Goal: Find specific page/section: Find specific page/section

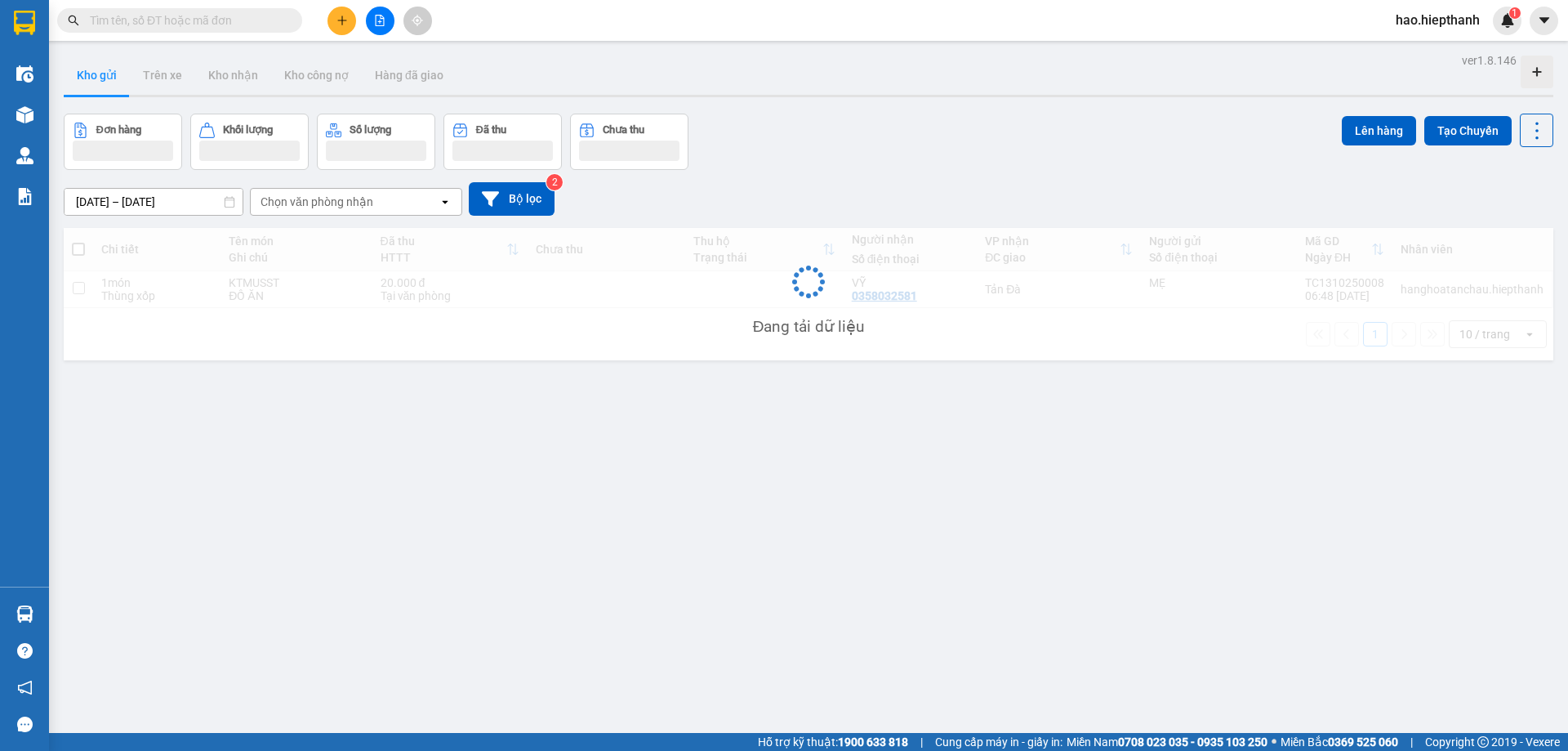
click at [207, 18] on input "text" at bounding box center [186, 20] width 193 height 18
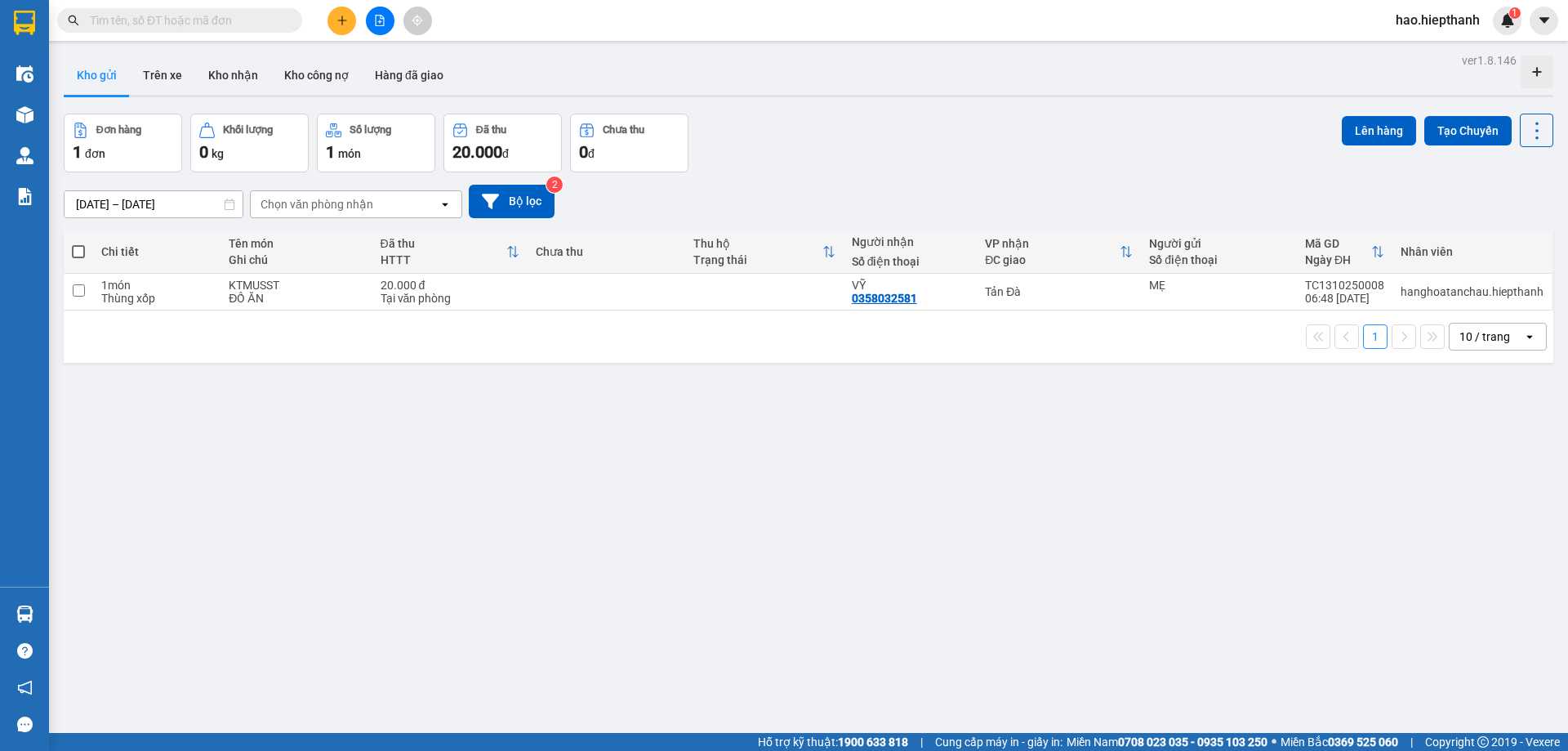
click at [207, 18] on input "text" at bounding box center [186, 20] width 193 height 18
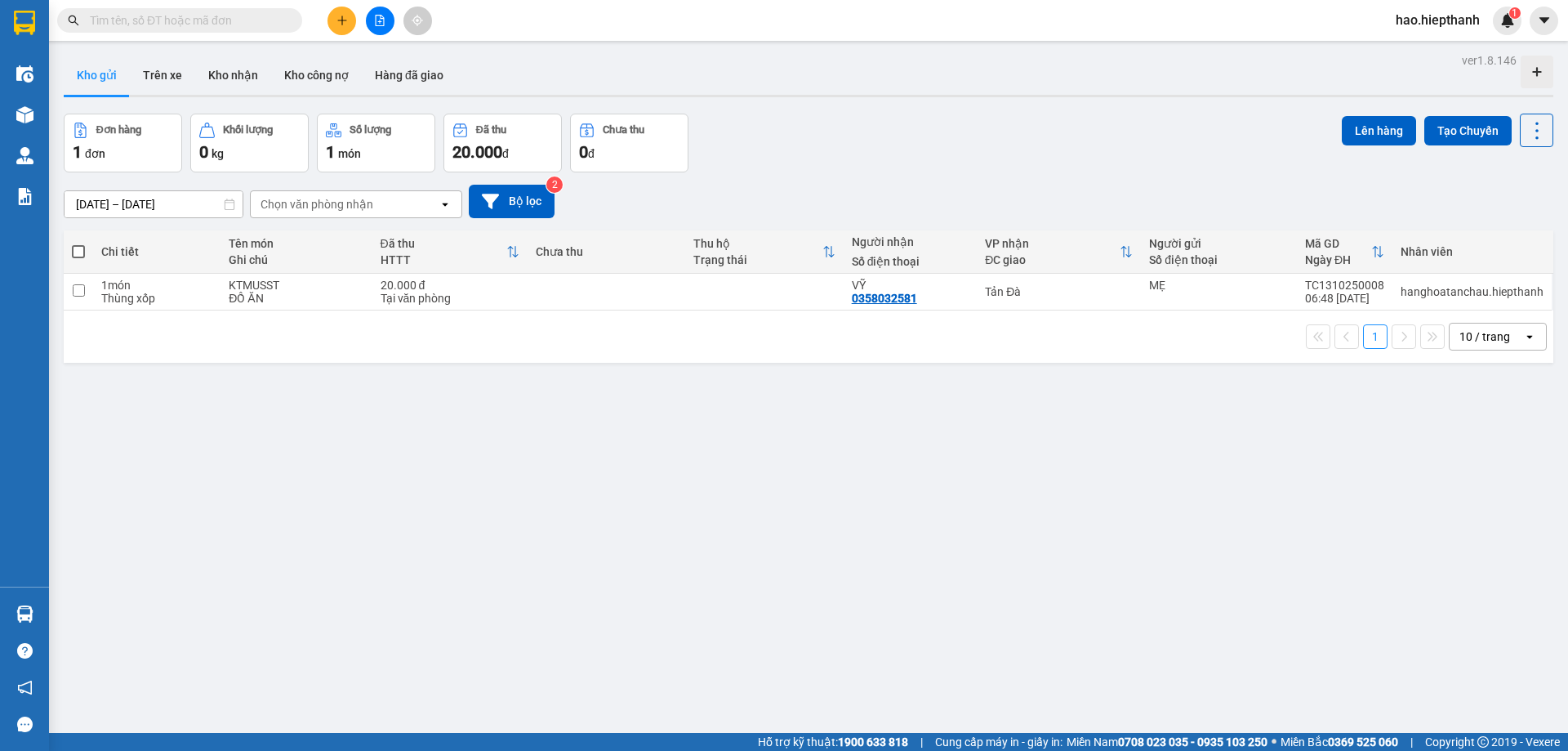
click at [207, 18] on input "text" at bounding box center [186, 20] width 193 height 18
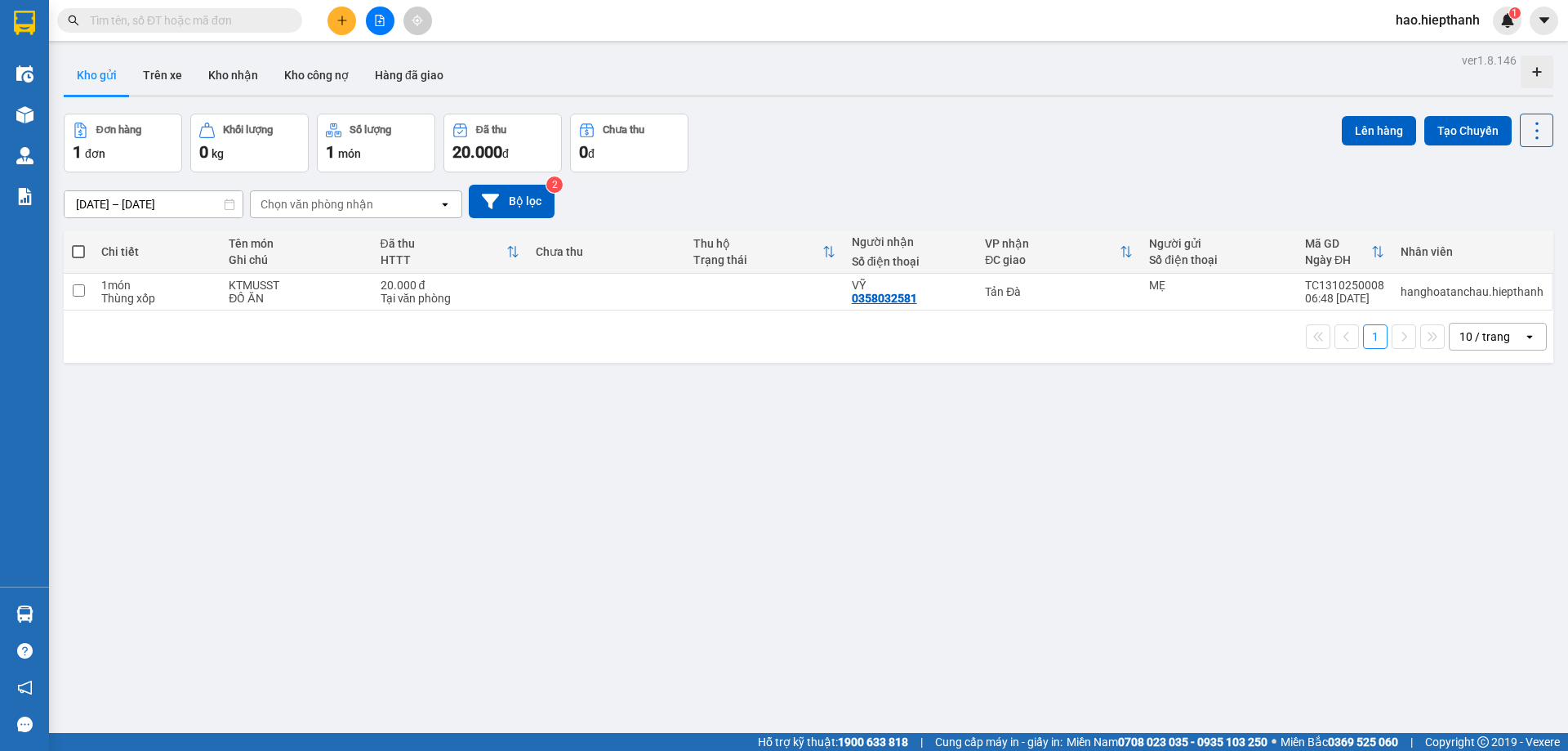
click at [207, 18] on input "text" at bounding box center [186, 20] width 193 height 18
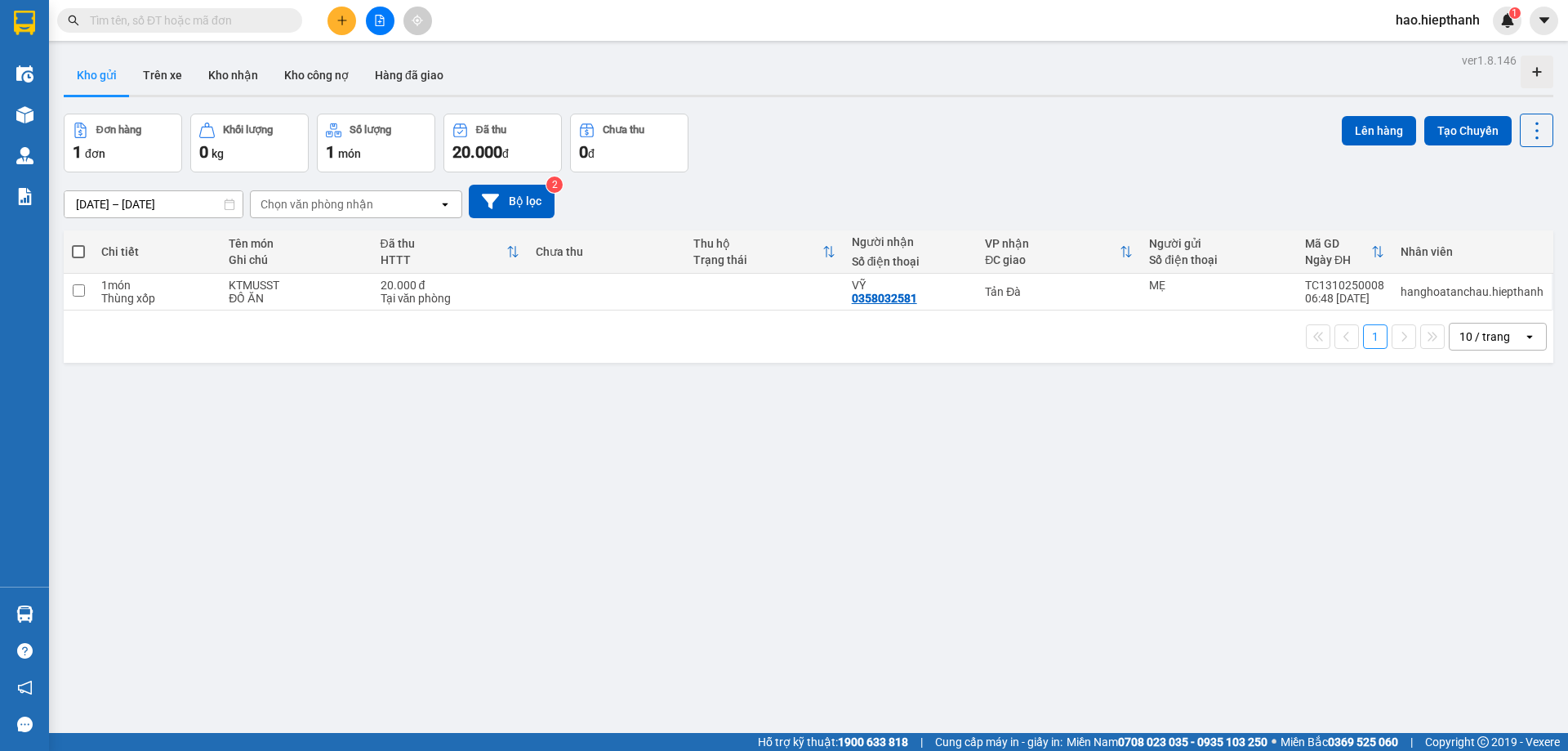
click at [207, 18] on input "text" at bounding box center [186, 20] width 193 height 18
click at [207, 17] on input "text" at bounding box center [186, 20] width 193 height 18
click at [236, 6] on div "Kết quả tìm kiếm ( 0 ) Bộ lọc Gửi 3 ngày gần nhất No Data" at bounding box center [159, 20] width 319 height 28
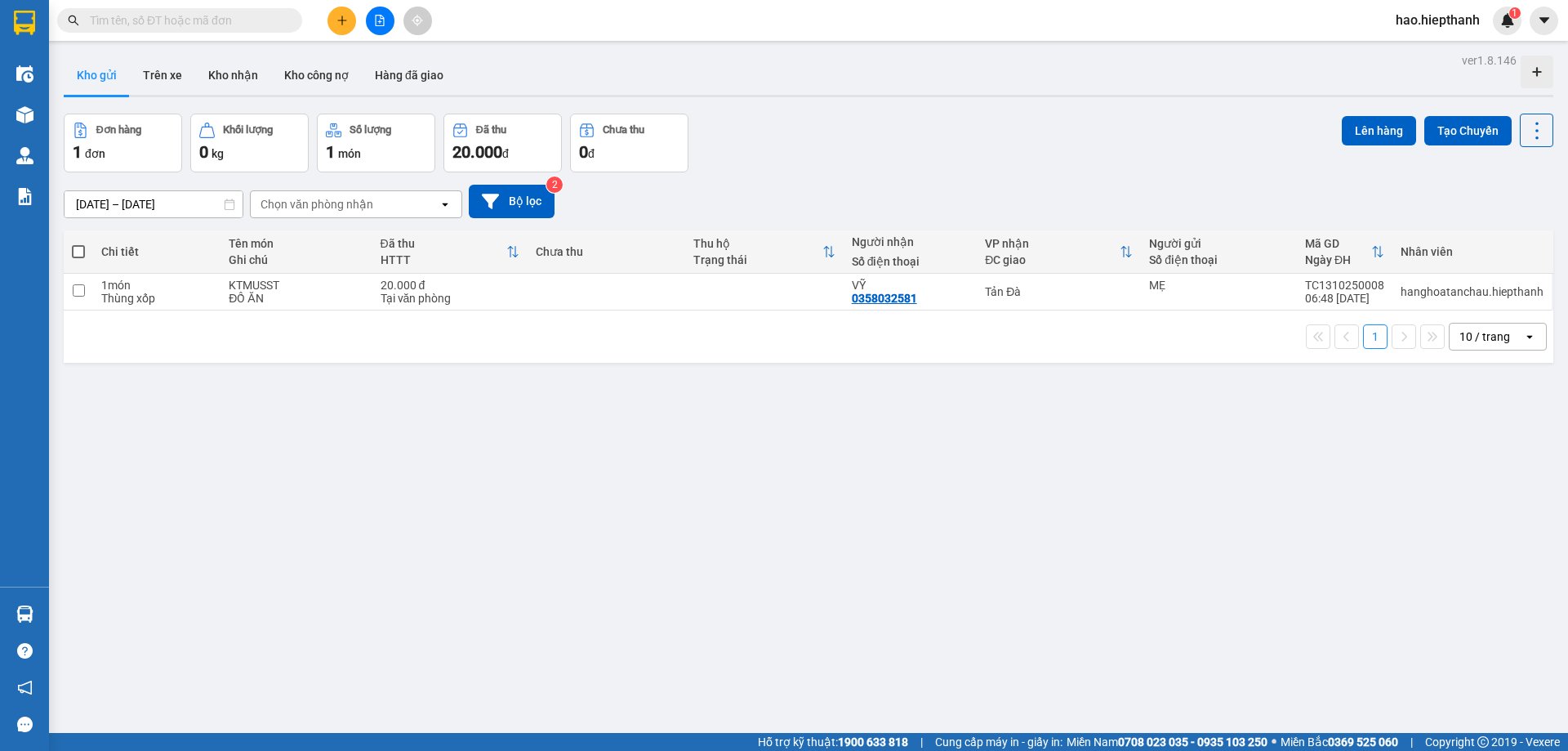
click at [231, 11] on span at bounding box center [180, 20] width 245 height 25
click at [231, 11] on input "text" at bounding box center [186, 20] width 193 height 18
type input "0"
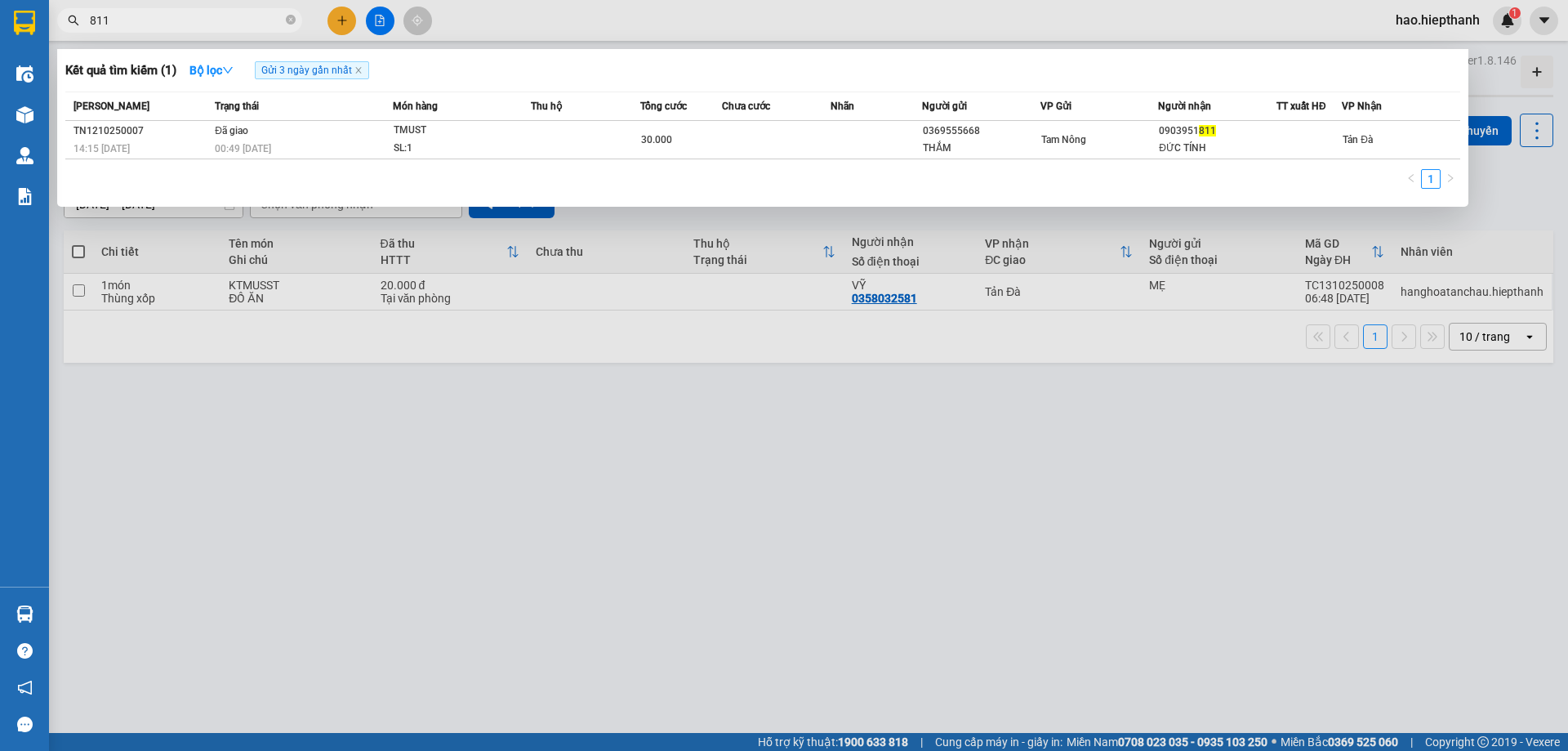
type input "811"
click at [289, 19] on icon "close-circle" at bounding box center [290, 19] width 10 height 10
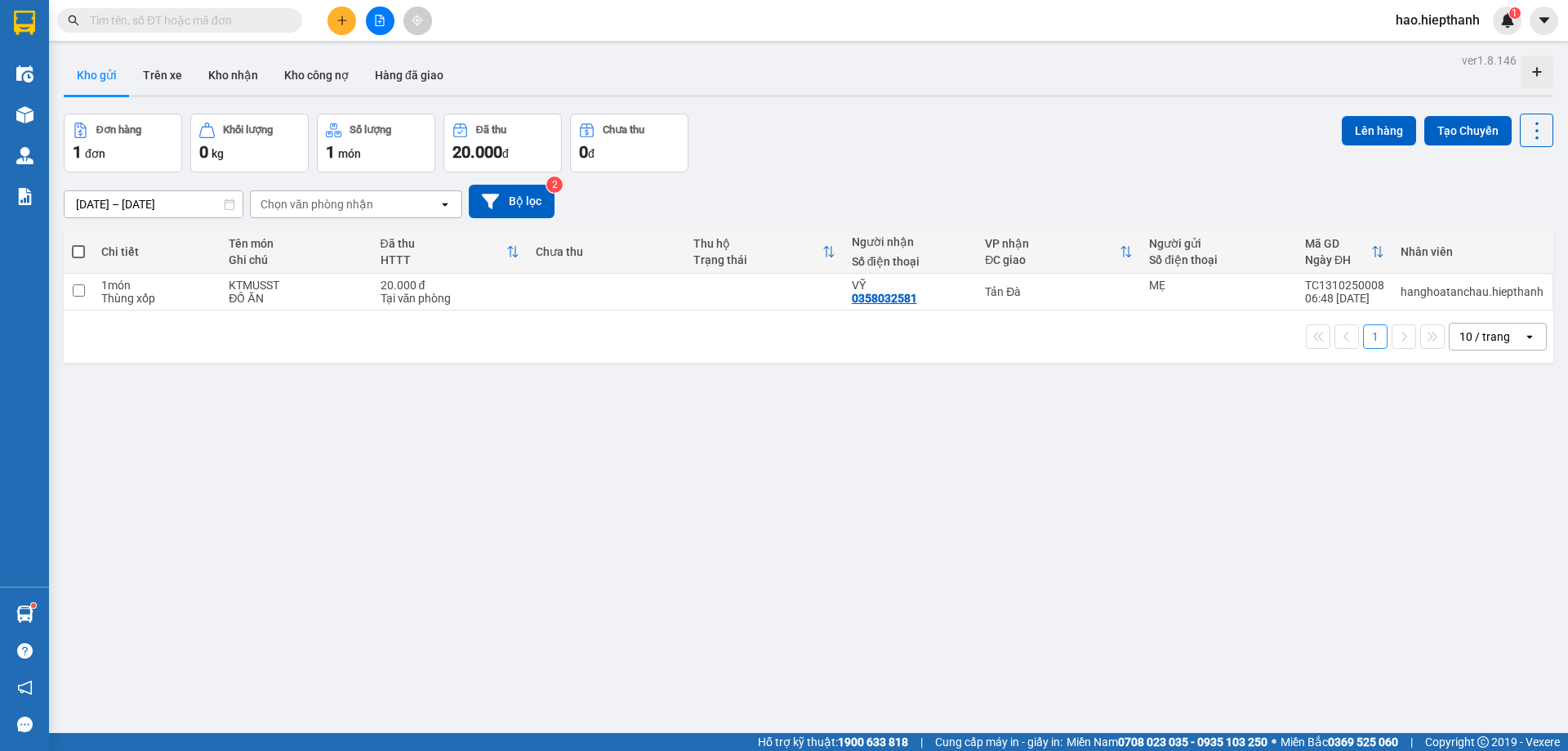
click at [266, 17] on input "text" at bounding box center [186, 20] width 193 height 18
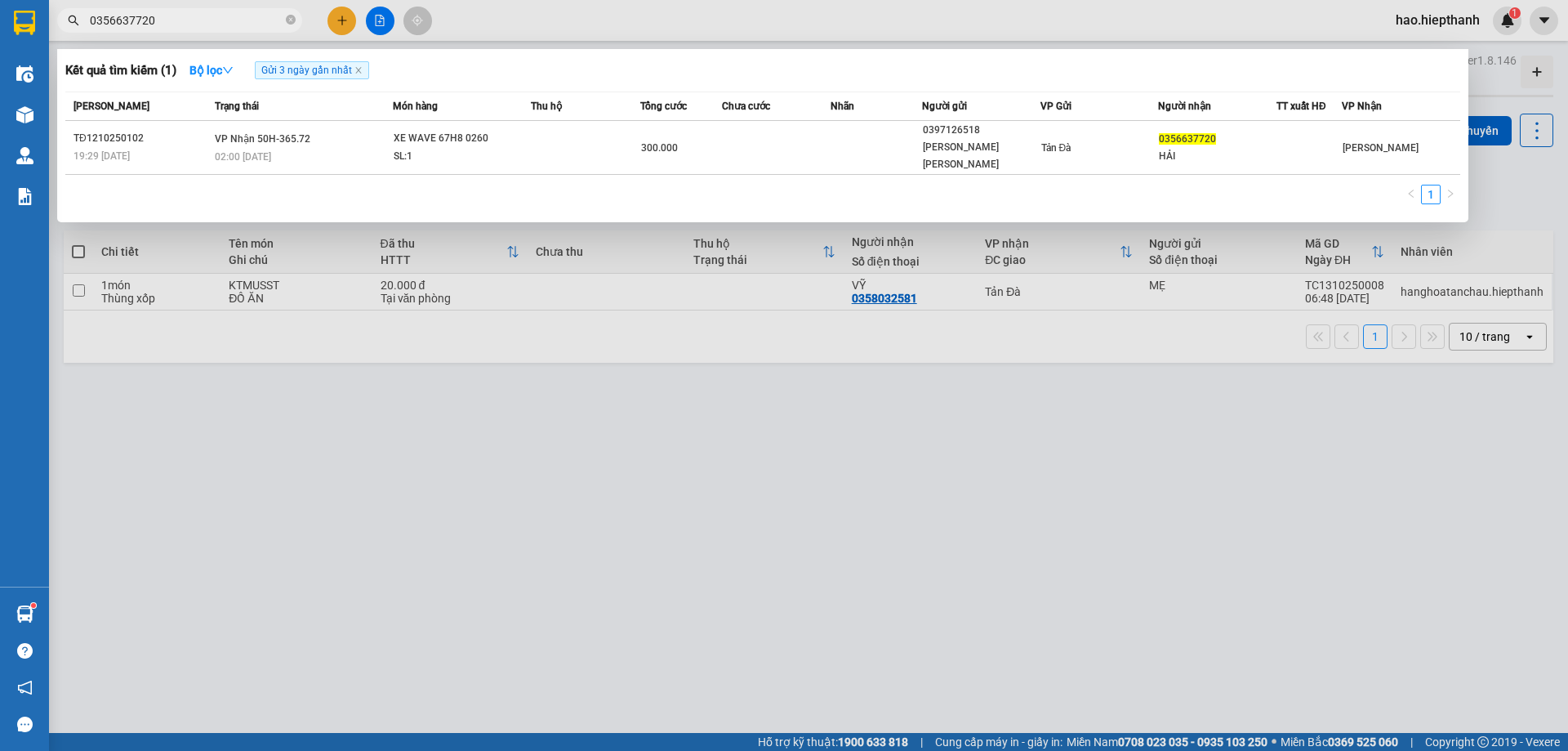
type input "0356637720"
